Goal: Task Accomplishment & Management: Use online tool/utility

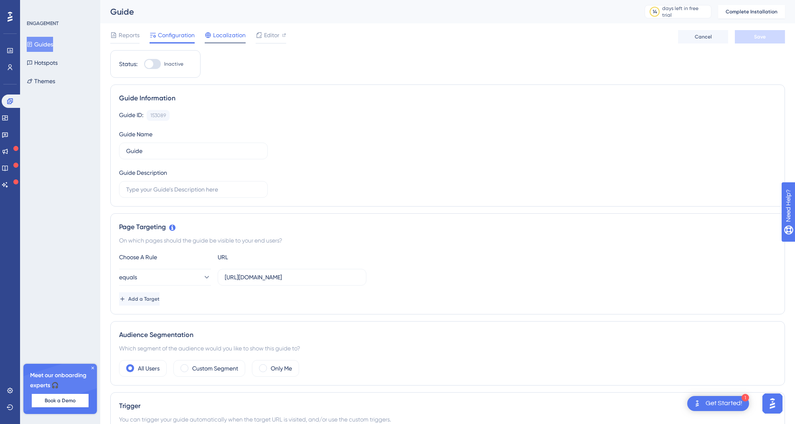
click at [224, 39] on span "Localization" at bounding box center [229, 35] width 33 height 10
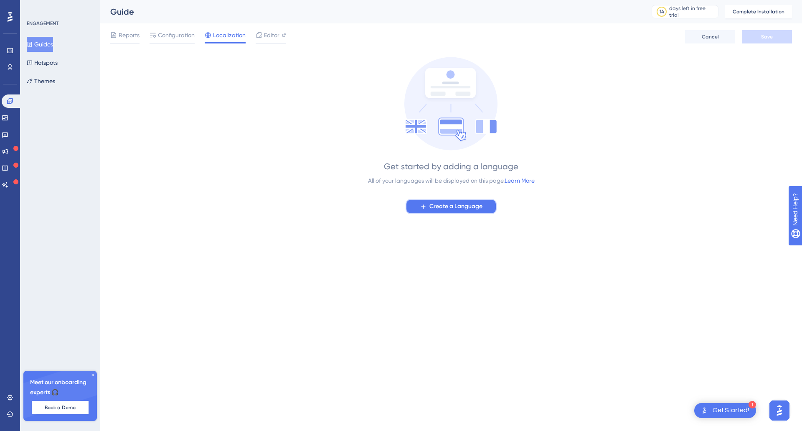
click at [442, 204] on span "Create a Language" at bounding box center [456, 206] width 53 height 10
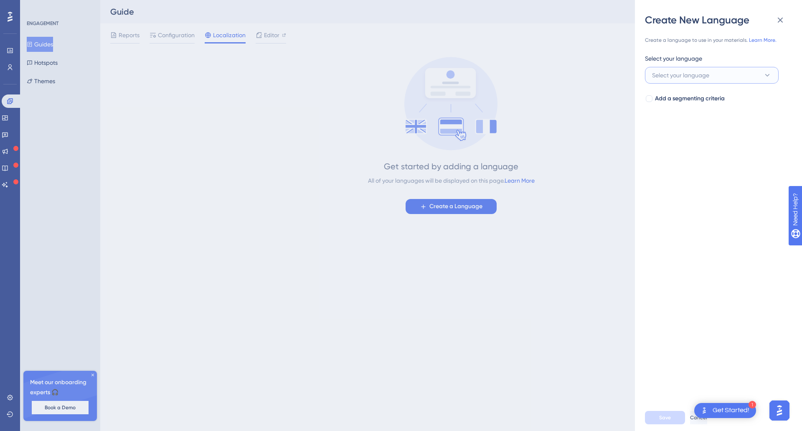
click at [720, 77] on button "Select your language" at bounding box center [712, 75] width 134 height 17
type input "f"
click at [733, 274] on div "Create a language to use in your materials. Learn More. Select your language Se…" at bounding box center [722, 215] width 154 height 377
click at [668, 74] on span "Select your language" at bounding box center [680, 75] width 57 height 10
click at [652, 71] on button "Select your language" at bounding box center [712, 75] width 134 height 17
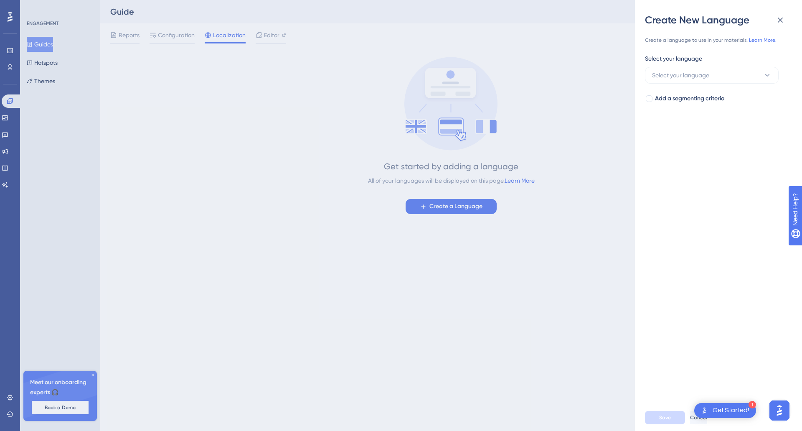
click at [273, 35] on div "Create New Language Create a language to use in your materials. Learn More. Sel…" at bounding box center [401, 215] width 802 height 431
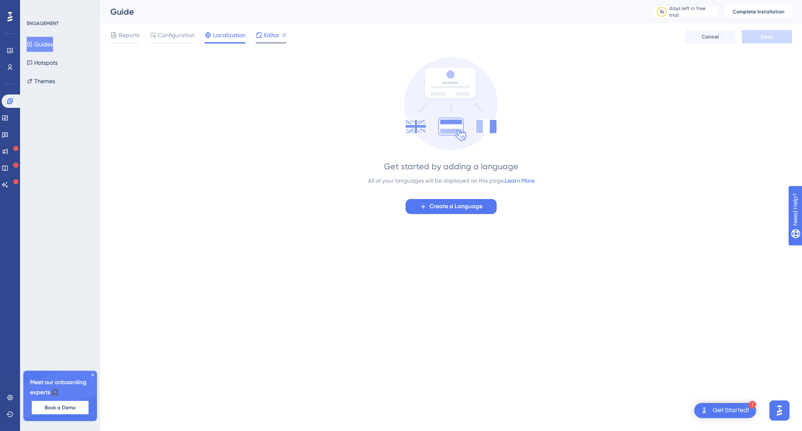
click at [269, 38] on span "Editor" at bounding box center [271, 35] width 15 height 10
